Goal: Navigation & Orientation: Find specific page/section

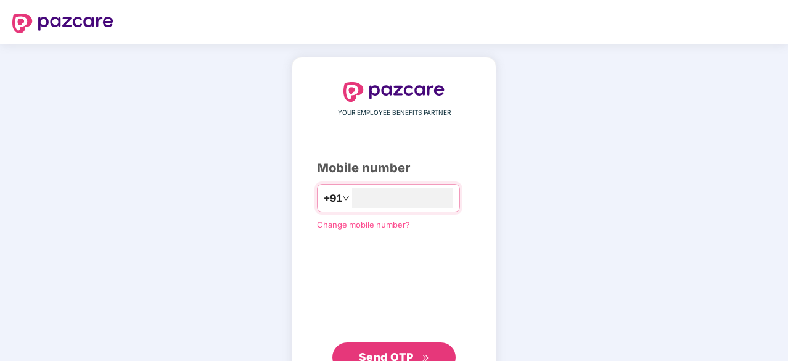
type input "**********"
click at [409, 351] on span "Send OTP" at bounding box center [386, 355] width 55 height 13
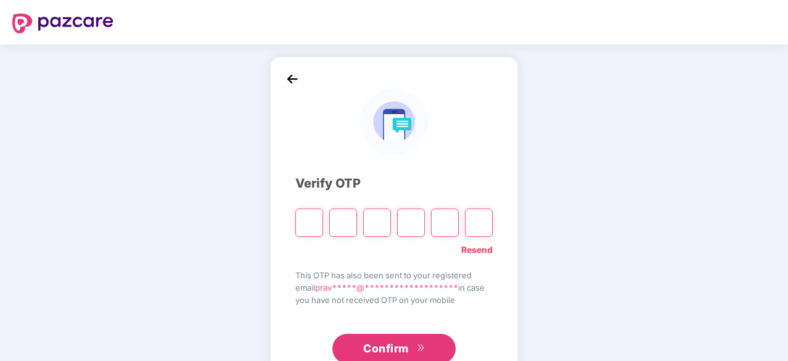
type input "*"
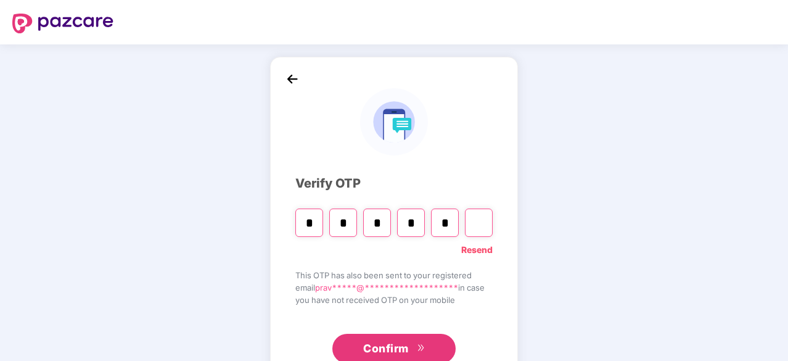
type input "*"
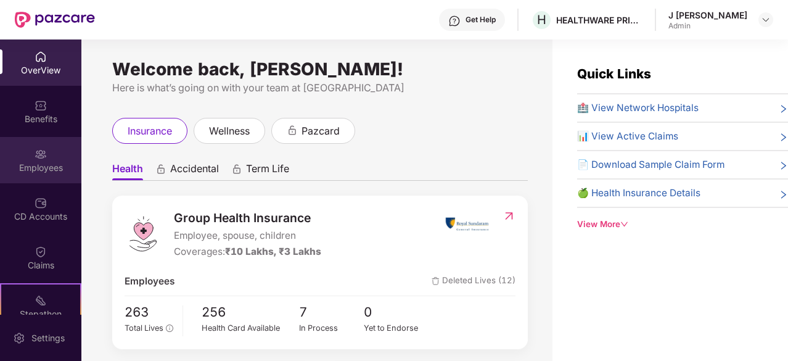
click at [43, 160] on img at bounding box center [41, 154] width 12 height 12
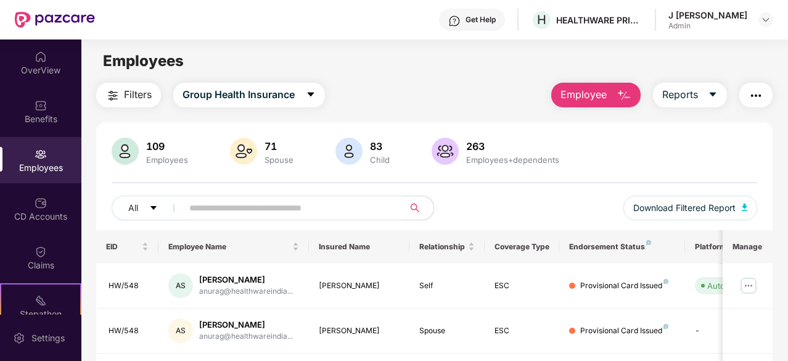
click at [253, 215] on input "text" at bounding box center [288, 207] width 198 height 18
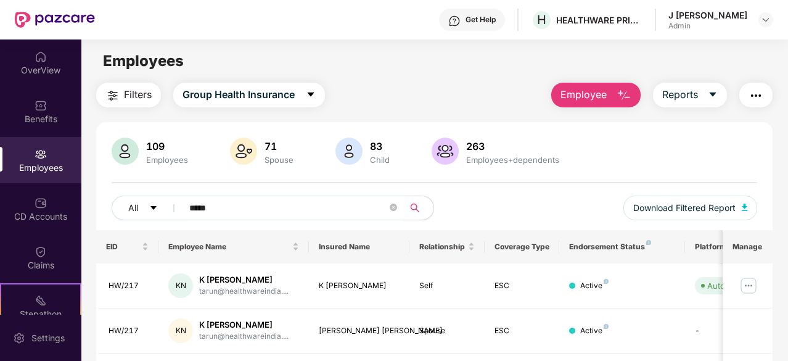
scroll to position [80, 0]
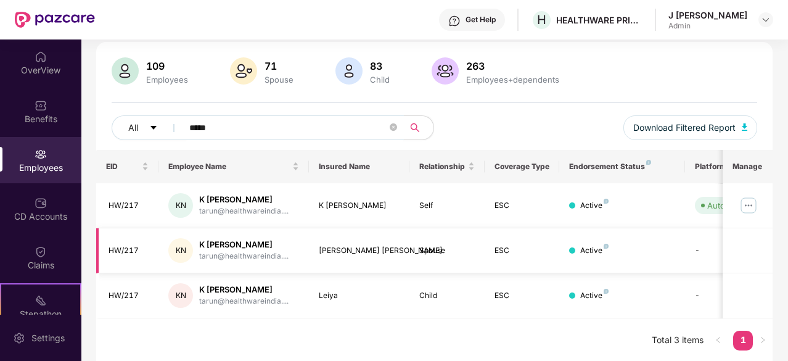
type input "*****"
click at [598, 246] on div "Active" at bounding box center [594, 251] width 28 height 12
click at [348, 252] on div "[PERSON_NAME] [PERSON_NAME]" at bounding box center [359, 251] width 81 height 12
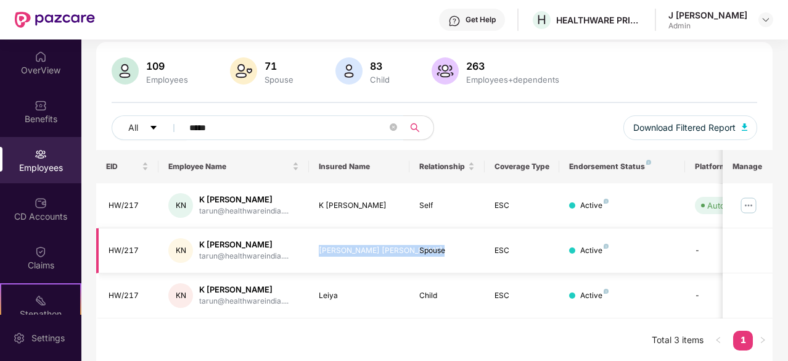
click at [348, 252] on div "[PERSON_NAME] [PERSON_NAME]" at bounding box center [359, 251] width 81 height 12
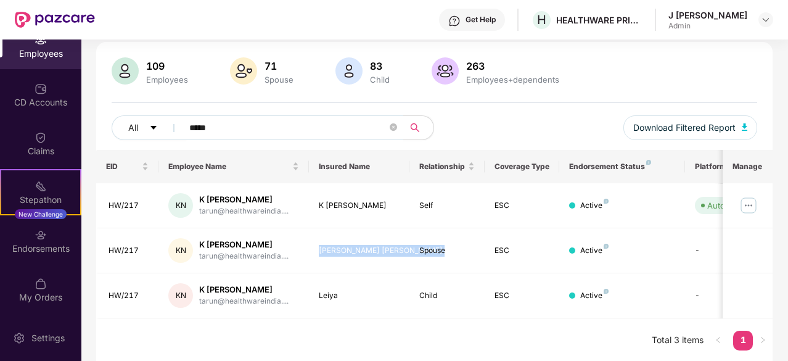
scroll to position [0, 0]
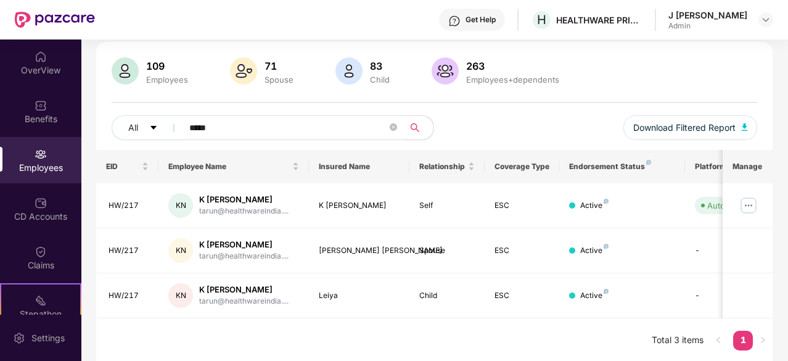
click at [345, 129] on input "*****" at bounding box center [288, 127] width 198 height 18
click at [32, 73] on div "OverView" at bounding box center [40, 70] width 81 height 12
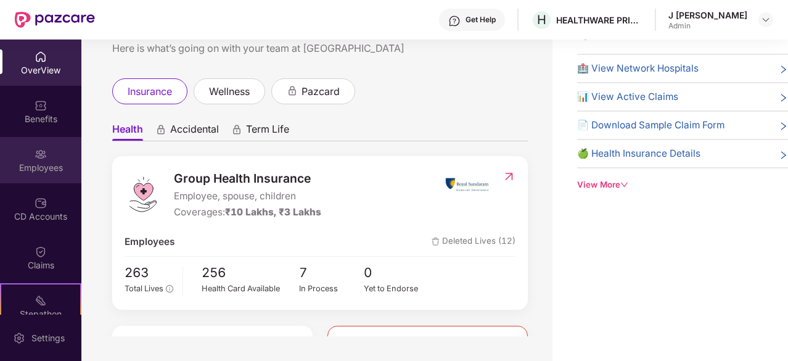
click at [48, 170] on div "Employees" at bounding box center [40, 167] width 81 height 12
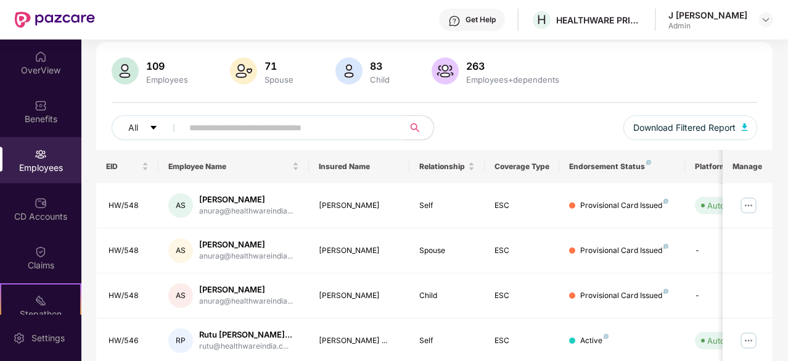
click at [330, 123] on input "text" at bounding box center [288, 127] width 198 height 18
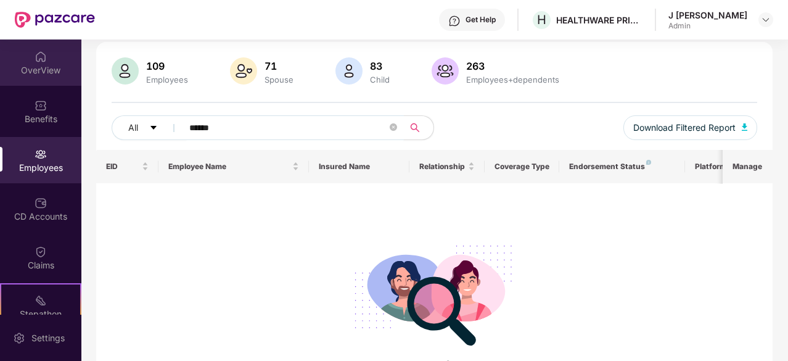
type input "******"
click at [48, 56] on div "OverView" at bounding box center [40, 62] width 81 height 46
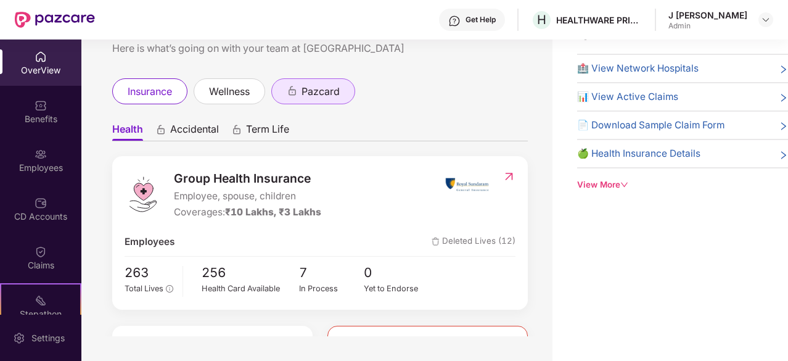
click at [332, 91] on span "pazcard" at bounding box center [320, 91] width 38 height 15
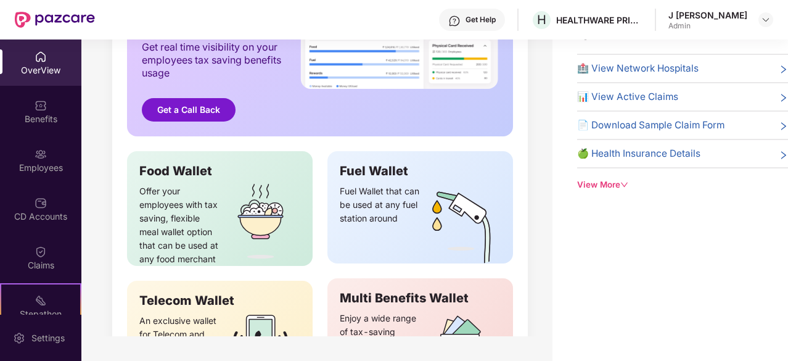
scroll to position [296, 0]
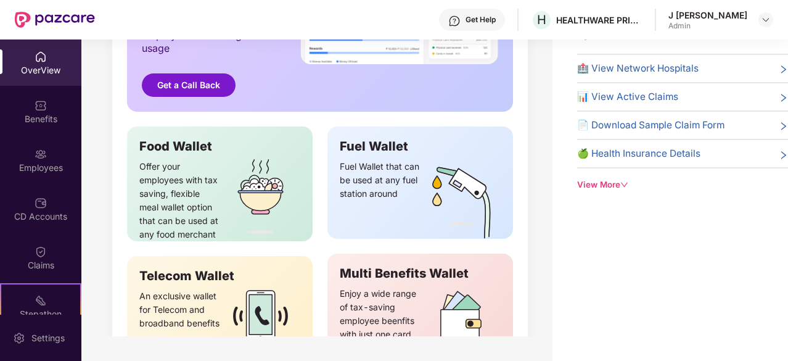
click at [622, 181] on icon "down" at bounding box center [624, 185] width 8 height 8
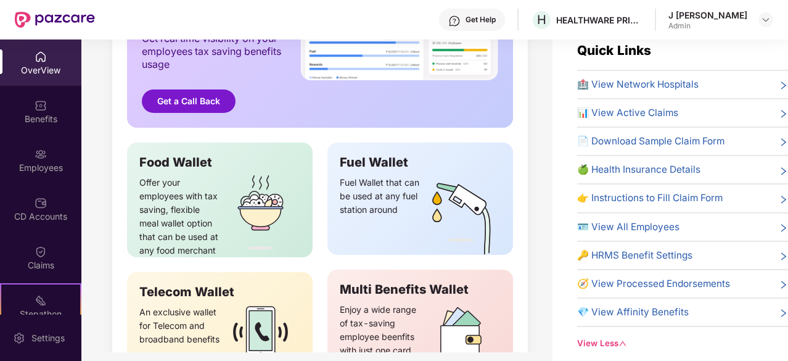
scroll to position [25, 0]
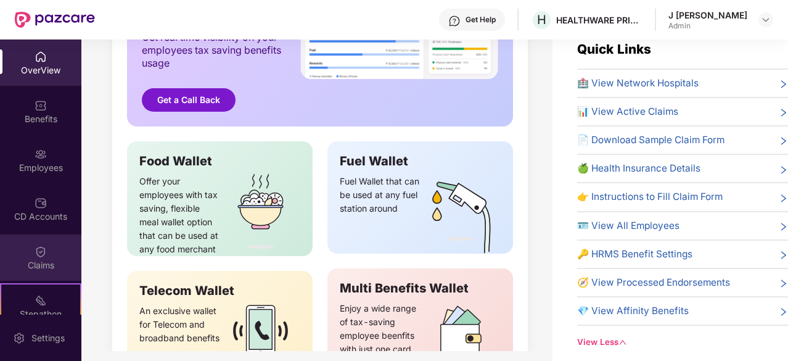
click at [38, 273] on div "Claims" at bounding box center [40, 257] width 81 height 46
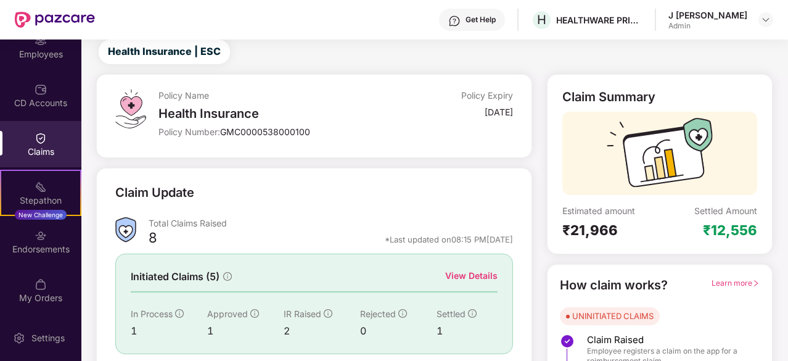
scroll to position [114, 0]
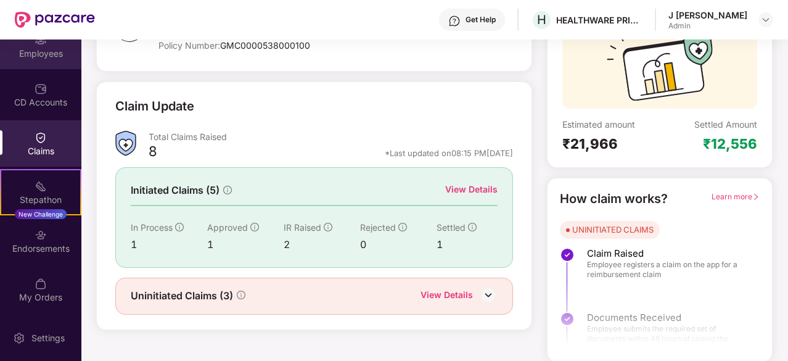
click at [39, 59] on div "Employees" at bounding box center [40, 46] width 81 height 46
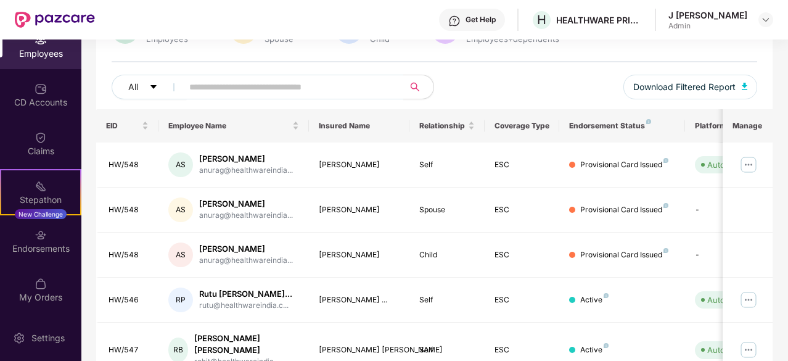
click at [504, 88] on div "All Download Filtered Report" at bounding box center [434, 92] width 645 height 35
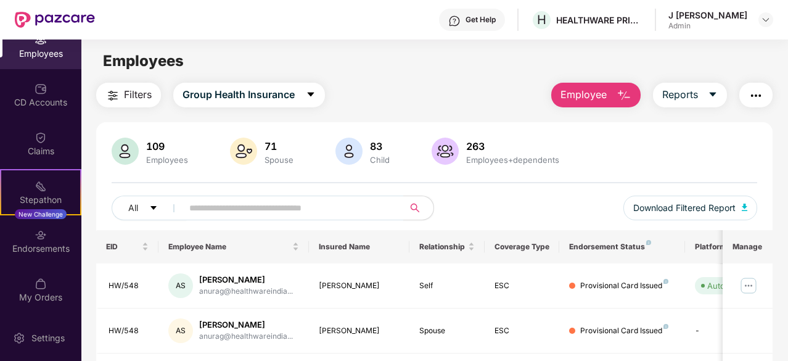
scroll to position [0, 0]
click at [754, 95] on img "button" at bounding box center [755, 95] width 15 height 15
click at [59, 341] on div "Settings" at bounding box center [48, 338] width 41 height 12
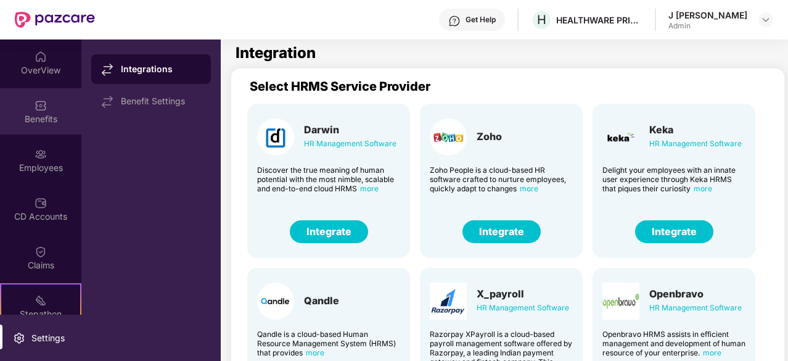
click at [46, 128] on div "Benefits" at bounding box center [40, 111] width 81 height 46
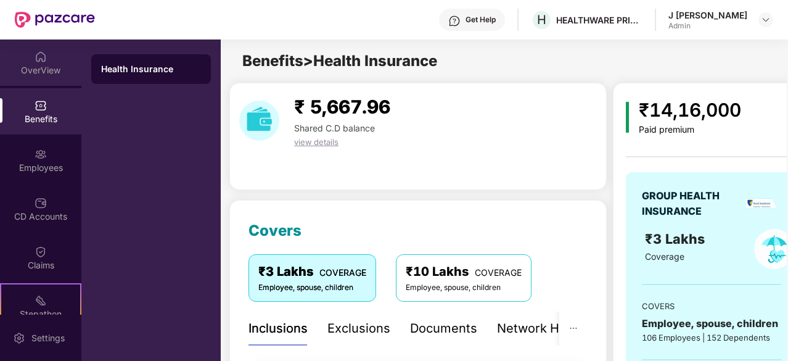
click at [39, 75] on div "OverView" at bounding box center [40, 70] width 81 height 12
